Goal: Use online tool/utility: Utilize a website feature to perform a specific function

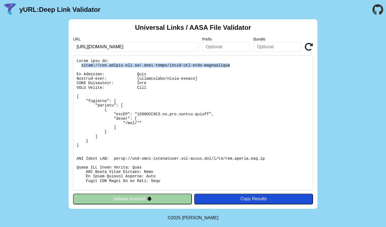
click at [308, 49] on icon at bounding box center [309, 47] width 8 height 8
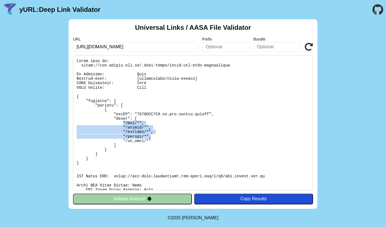
drag, startPoint x: 123, startPoint y: 123, endPoint x: 155, endPoint y: 138, distance: 34.5
click at [155, 138] on pre at bounding box center [193, 122] width 240 height 135
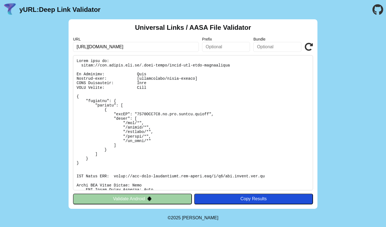
click at [136, 129] on pre at bounding box center [193, 122] width 240 height 135
click at [219, 83] on pre at bounding box center [193, 122] width 240 height 135
drag, startPoint x: 135, startPoint y: 48, endPoint x: 146, endPoint y: 48, distance: 11.9
click at [146, 48] on input "https://www.bixing.com.cn/app" at bounding box center [136, 47] width 126 height 10
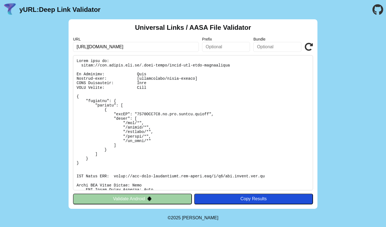
type input "[URL][DOMAIN_NAME]"
click at [308, 49] on icon at bounding box center [309, 47] width 8 height 8
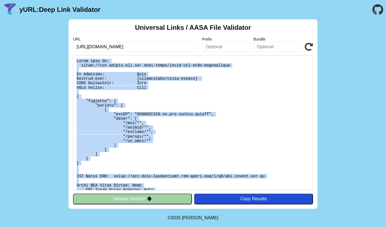
drag, startPoint x: 177, startPoint y: 184, endPoint x: 76, endPoint y: 62, distance: 158.7
click at [76, 62] on pre at bounding box center [193, 122] width 240 height 135
copy pre "Found file at: https://www.bixing.com.cn/.well-known/apple-app-site-association…"
click at [192, 104] on pre at bounding box center [193, 122] width 240 height 135
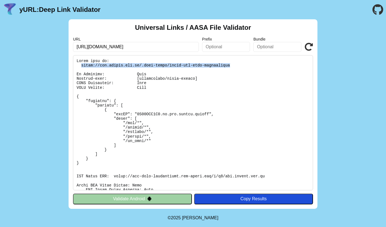
drag, startPoint x: 177, startPoint y: 64, endPoint x: 80, endPoint y: 66, distance: 96.5
click at [80, 66] on pre at bounding box center [193, 122] width 240 height 135
copy pre "https://www.bixing.com.cn/.well-known/apple-app-site-association"
click at [174, 94] on pre at bounding box center [193, 122] width 240 height 135
click at [150, 46] on input "[URL][DOMAIN_NAME]" at bounding box center [136, 47] width 126 height 10
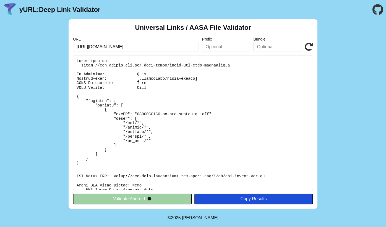
click button "Validate" at bounding box center [0, 0] width 0 height 0
click at [312, 48] on icon at bounding box center [309, 47] width 8 height 8
click at [156, 47] on input "[URL][DOMAIN_NAME]" at bounding box center [136, 47] width 126 height 10
type input "[URL][DOMAIN_NAME]"
click button "Validate" at bounding box center [0, 0] width 0 height 0
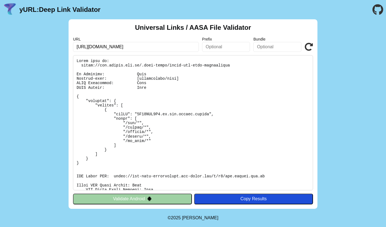
click at [169, 48] on input "https://www.bixing.com.cn/profile" at bounding box center [136, 47] width 126 height 10
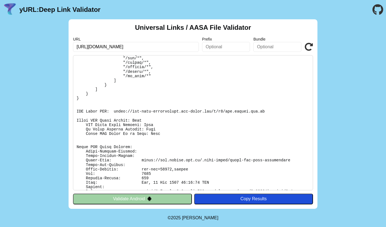
scroll to position [67, 0]
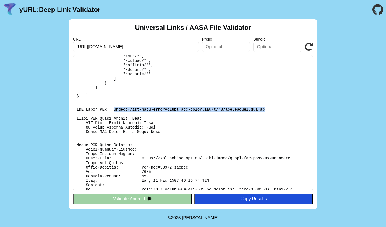
drag, startPoint x: 267, startPoint y: 109, endPoint x: 221, endPoint y: 16, distance: 104.3
click at [115, 109] on pre at bounding box center [193, 122] width 240 height 135
copy pre "https://app-site-association.cdn-apple.com/a/v1/www.bixing.com.cn"
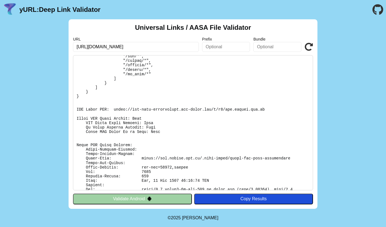
click at [192, 119] on pre at bounding box center [193, 122] width 240 height 135
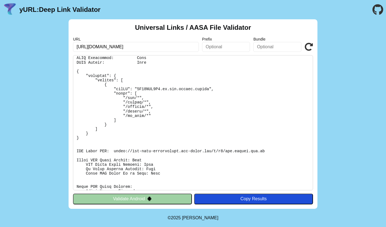
scroll to position [31, 0]
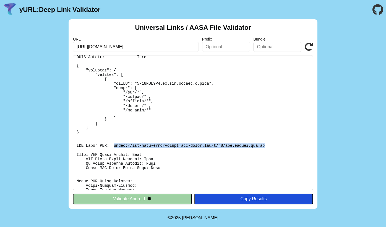
drag, startPoint x: 265, startPoint y: 146, endPoint x: 113, endPoint y: 145, distance: 152.0
click at [113, 145] on pre at bounding box center [193, 122] width 240 height 135
copy pre "https://app-site-association.cdn-apple.com/a/v1/www.bixing.com.cn"
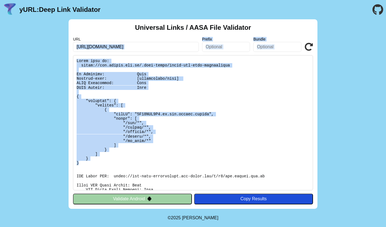
drag, startPoint x: 79, startPoint y: 163, endPoint x: 65, endPoint y: 48, distance: 115.9
click at [65, 48] on div "Universal Links / AASA File Validator URL https://www.bixing.com.cn/profile Pre…" at bounding box center [193, 114] width 386 height 190
drag, startPoint x: 80, startPoint y: 161, endPoint x: 75, endPoint y: 61, distance: 100.5
click at [75, 61] on pre at bounding box center [193, 122] width 240 height 135
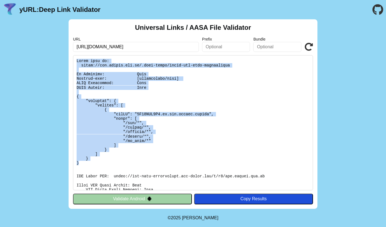
copy pre "Found file at: https://www.bixing.com.cn/.well-known/apple-app-site-association…"
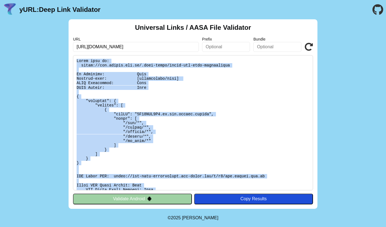
drag, startPoint x: 160, startPoint y: 184, endPoint x: 77, endPoint y: 56, distance: 152.8
click at [77, 56] on pre at bounding box center [193, 122] width 240 height 135
copy pre "Found file at: https://www.bixing.com.cn/.well-known/apple-app-site-association…"
